Goal: Book appointment/travel/reservation

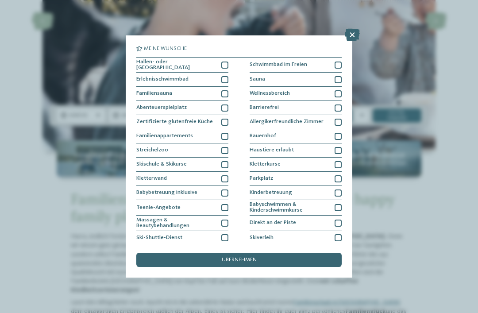
click at [219, 81] on div "Erlebnisschwimmbad" at bounding box center [182, 80] width 92 height 14
click at [225, 62] on div at bounding box center [224, 65] width 7 height 7
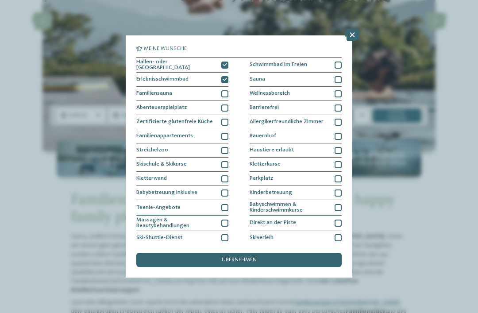
click at [275, 253] on div "übernehmen" at bounding box center [238, 260] width 205 height 14
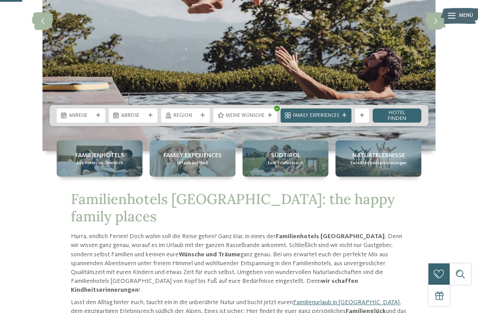
click at [86, 120] on span "Anreise" at bounding box center [81, 115] width 24 height 7
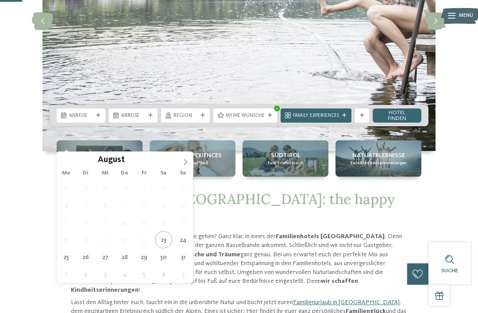
click at [190, 165] on span at bounding box center [185, 159] width 15 height 15
click at [189, 161] on span at bounding box center [185, 159] width 15 height 15
click at [187, 161] on icon at bounding box center [185, 162] width 6 height 6
click at [187, 162] on icon at bounding box center [185, 162] width 6 height 6
click at [187, 161] on icon at bounding box center [185, 162] width 6 height 6
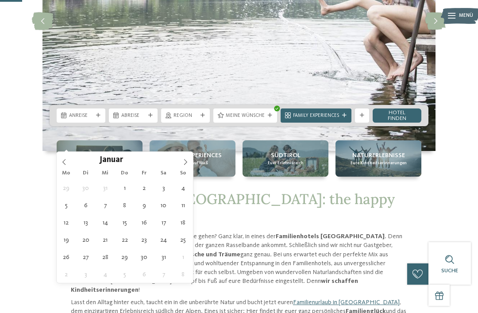
type input "****"
click at [186, 160] on icon at bounding box center [185, 162] width 6 height 6
click at [187, 159] on icon at bounding box center [185, 162] width 6 height 6
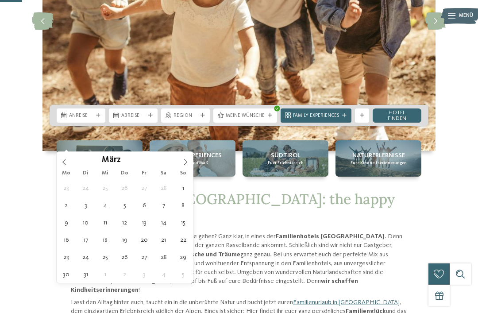
type div "30.03.2026"
type input "****"
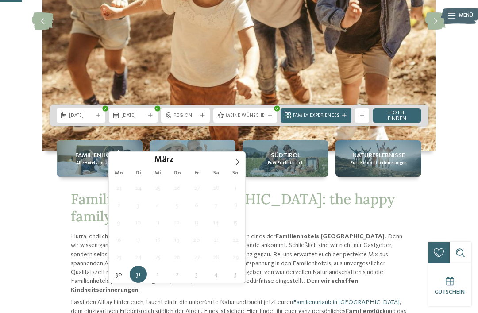
click at [241, 162] on icon at bounding box center [238, 162] width 6 height 6
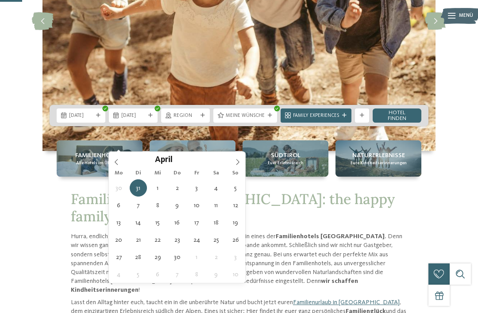
type div "09.04.2026"
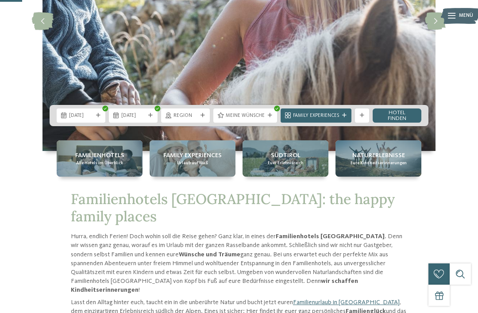
click at [408, 123] on link "Hotel finden" at bounding box center [397, 116] width 49 height 14
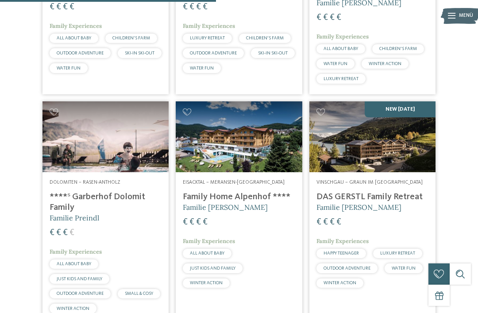
scroll to position [368, 0]
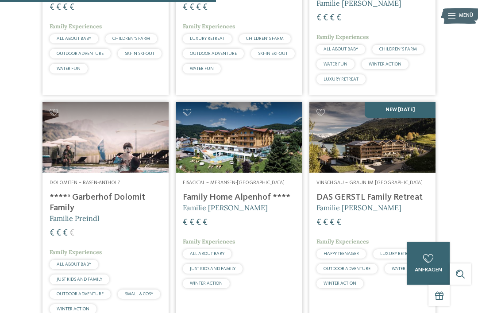
click at [401, 151] on img at bounding box center [373, 137] width 126 height 71
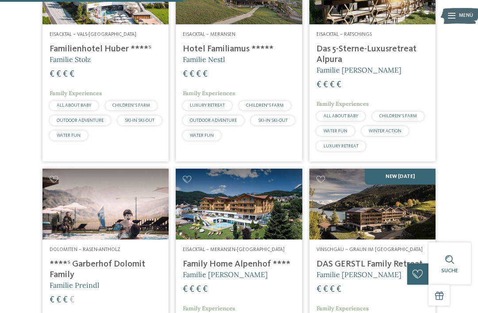
scroll to position [301, 0]
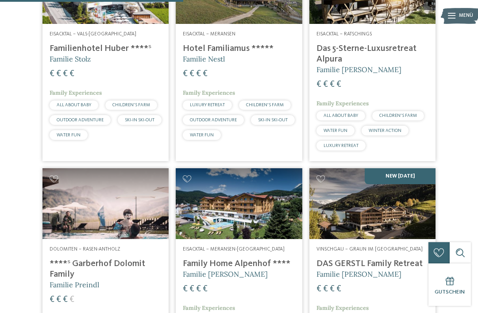
click at [268, 219] on img at bounding box center [239, 203] width 126 height 71
